Goal: Find specific page/section: Find specific page/section

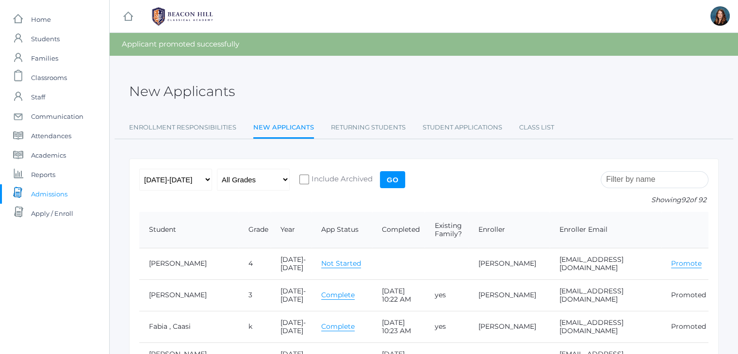
click at [642, 181] on input "search" at bounding box center [655, 179] width 108 height 17
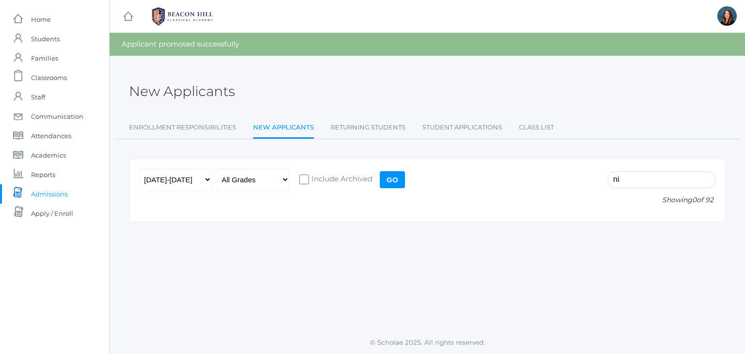
type input "n"
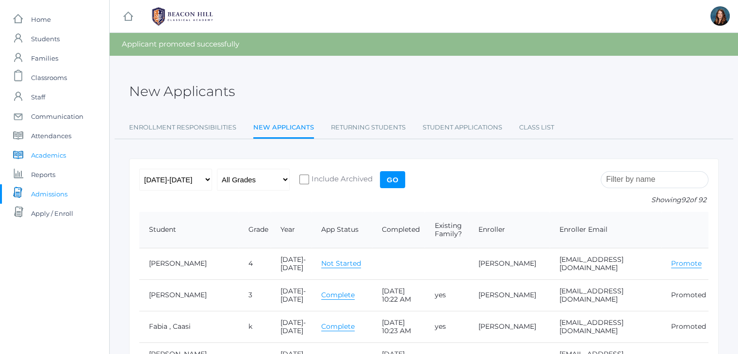
click at [62, 153] on span "Academics" at bounding box center [48, 155] width 35 height 19
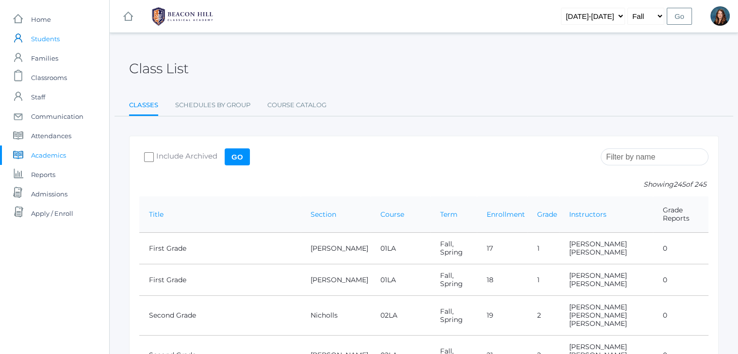
click at [36, 41] on span "Students" at bounding box center [45, 38] width 29 height 19
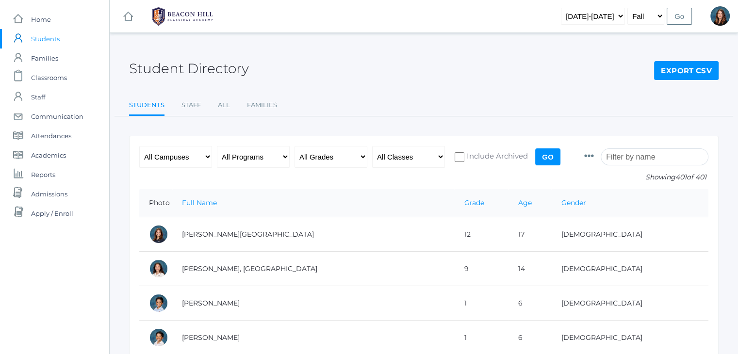
click at [677, 155] on input "search" at bounding box center [655, 157] width 108 height 17
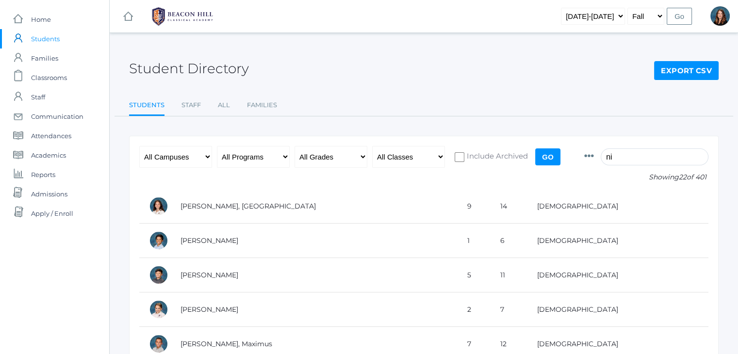
type input "n"
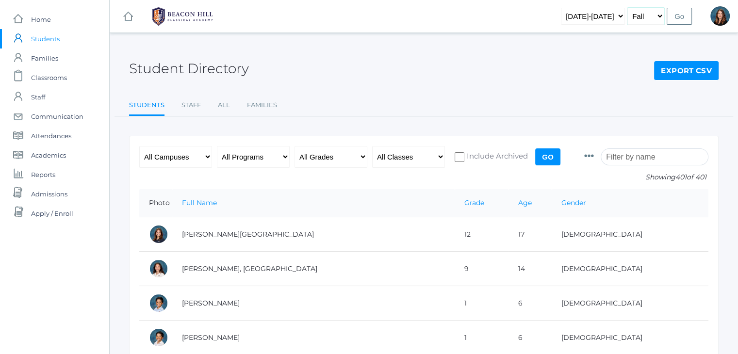
click at [658, 20] on select "Fall Spring" at bounding box center [646, 16] width 37 height 17
